Goal: Transaction & Acquisition: Subscribe to service/newsletter

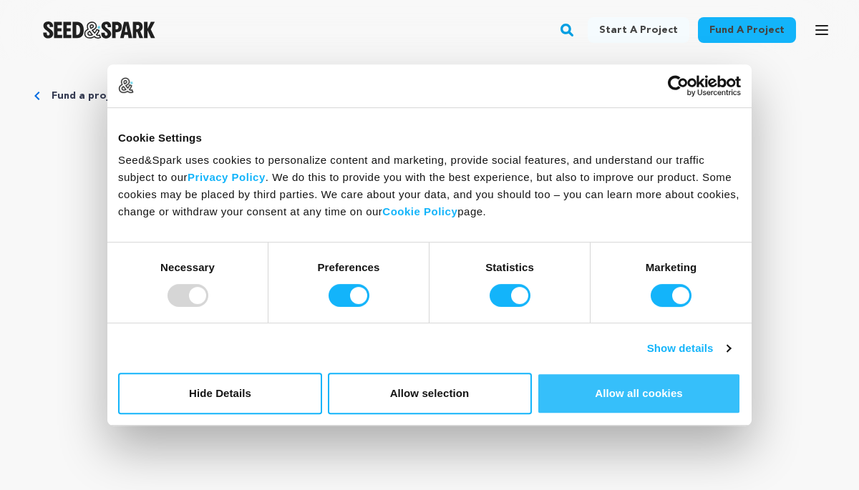
click at [589, 390] on button "Allow all cookies" at bounding box center [639, 394] width 204 height 42
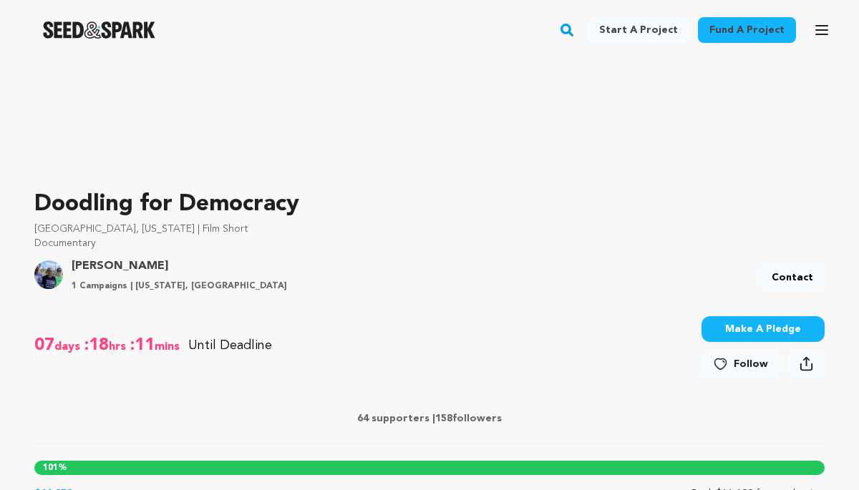
scroll to position [314, 0]
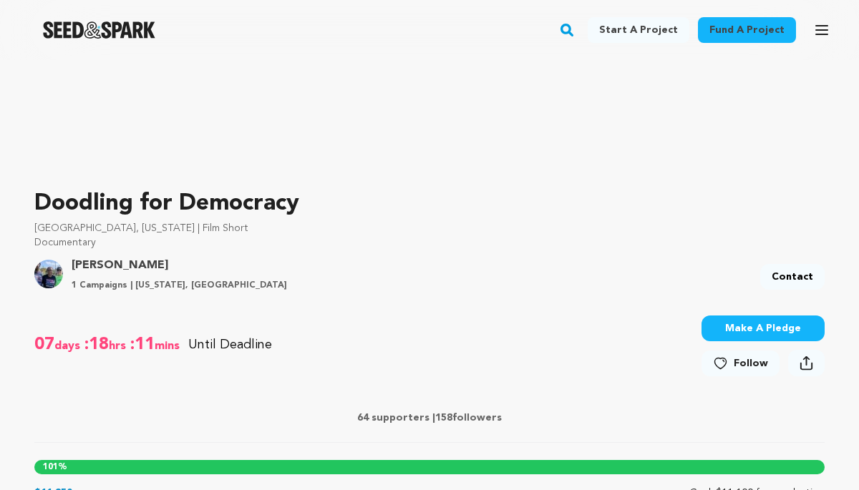
click at [720, 357] on icon at bounding box center [720, 364] width 15 height 14
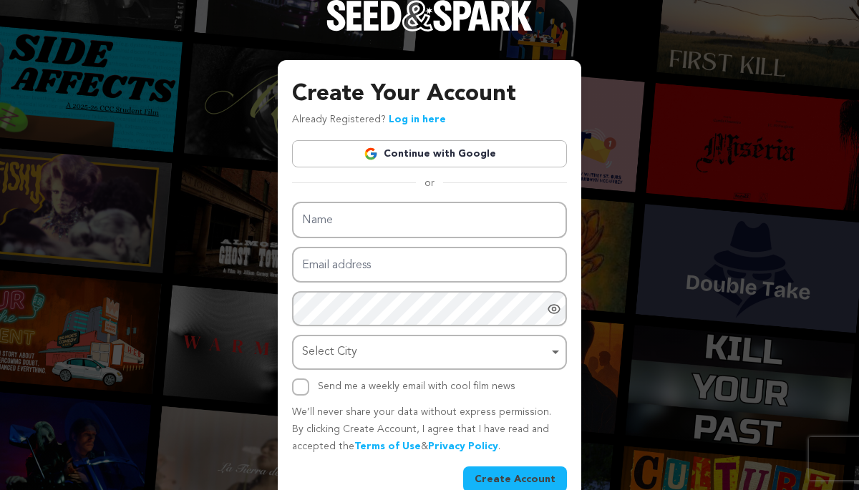
click at [503, 151] on link "Continue with Google" at bounding box center [429, 153] width 275 height 27
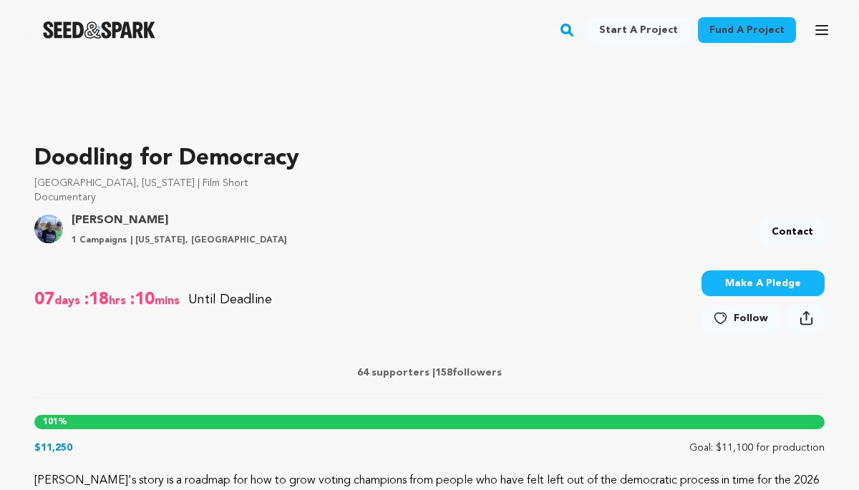
scroll to position [362, 0]
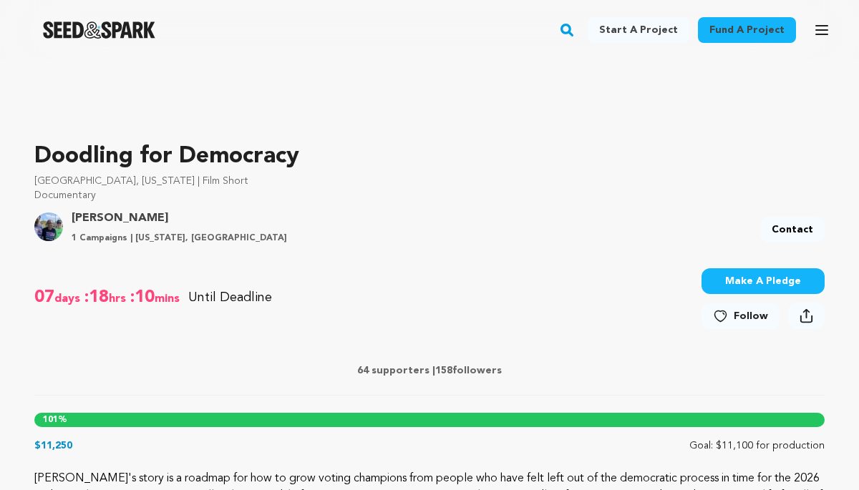
click at [726, 319] on icon at bounding box center [720, 316] width 11 height 11
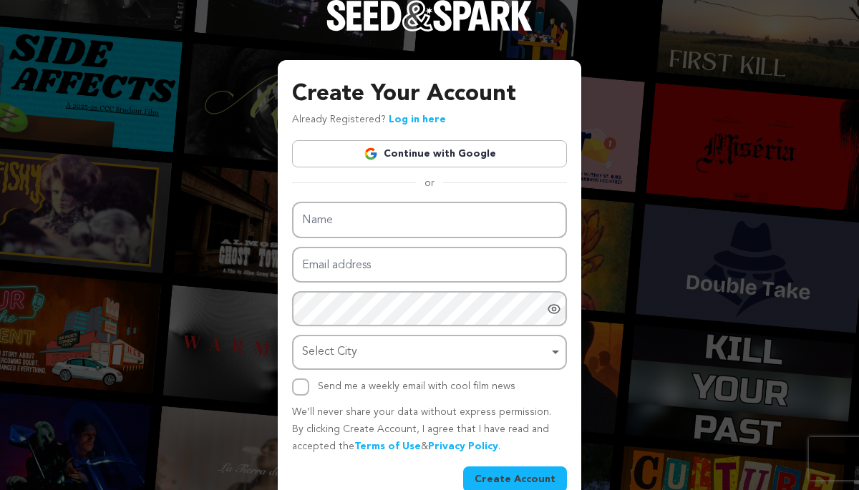
click at [489, 150] on link "Continue with Google" at bounding box center [429, 153] width 275 height 27
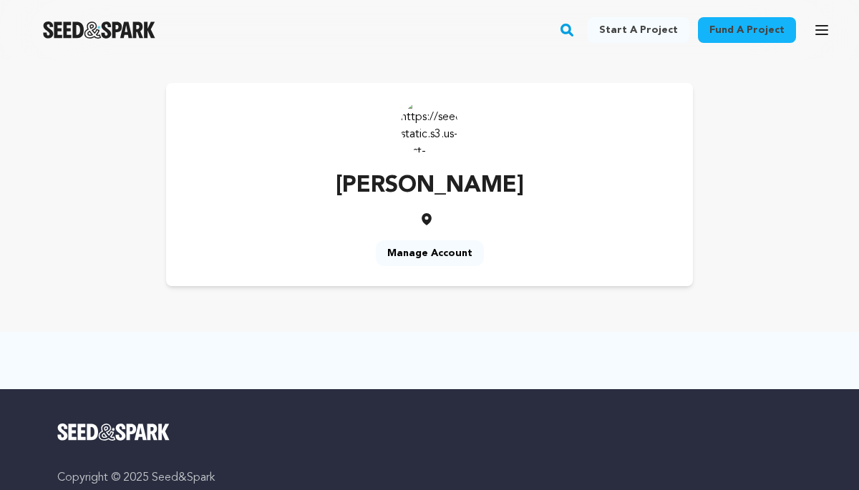
click at [425, 248] on link "Manage Account" at bounding box center [430, 254] width 108 height 26
